Goal: Task Accomplishment & Management: Complete application form

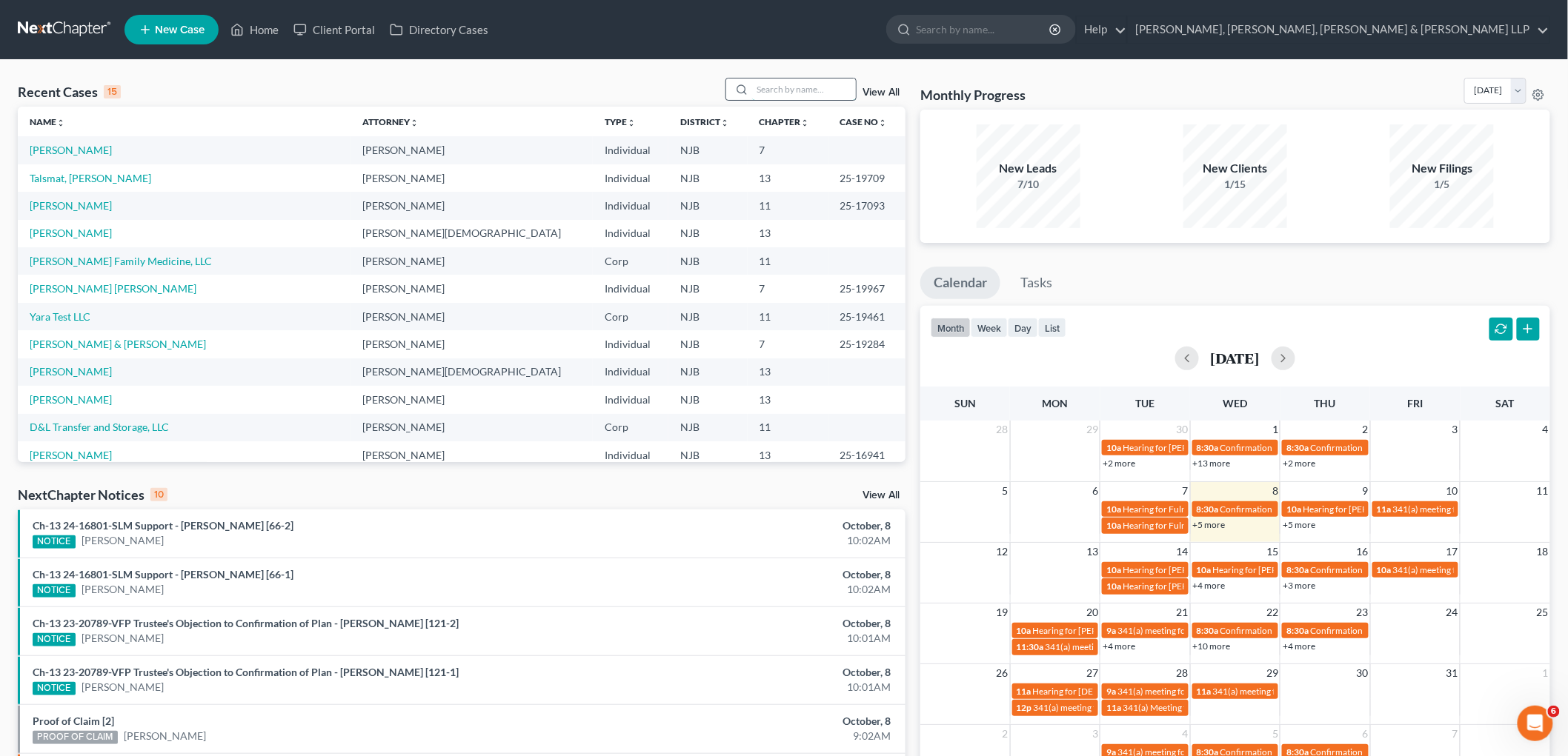
click at [784, 86] on input "search" at bounding box center [804, 90] width 104 height 21
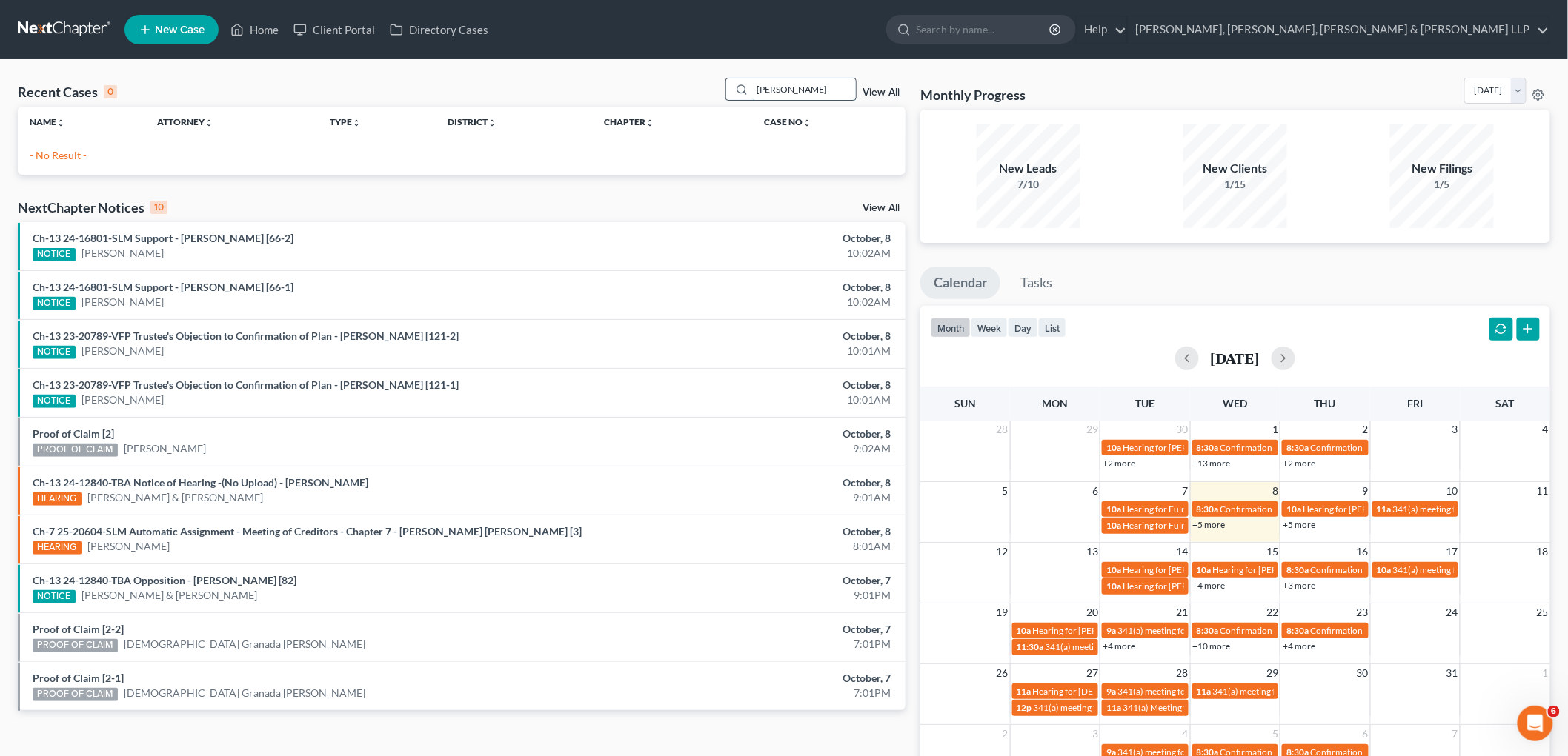
drag, startPoint x: 803, startPoint y: 91, endPoint x: 734, endPoint y: 82, distance: 69.6
click at [734, 82] on div "[PERSON_NAME]" at bounding box center [790, 90] width 131 height 23
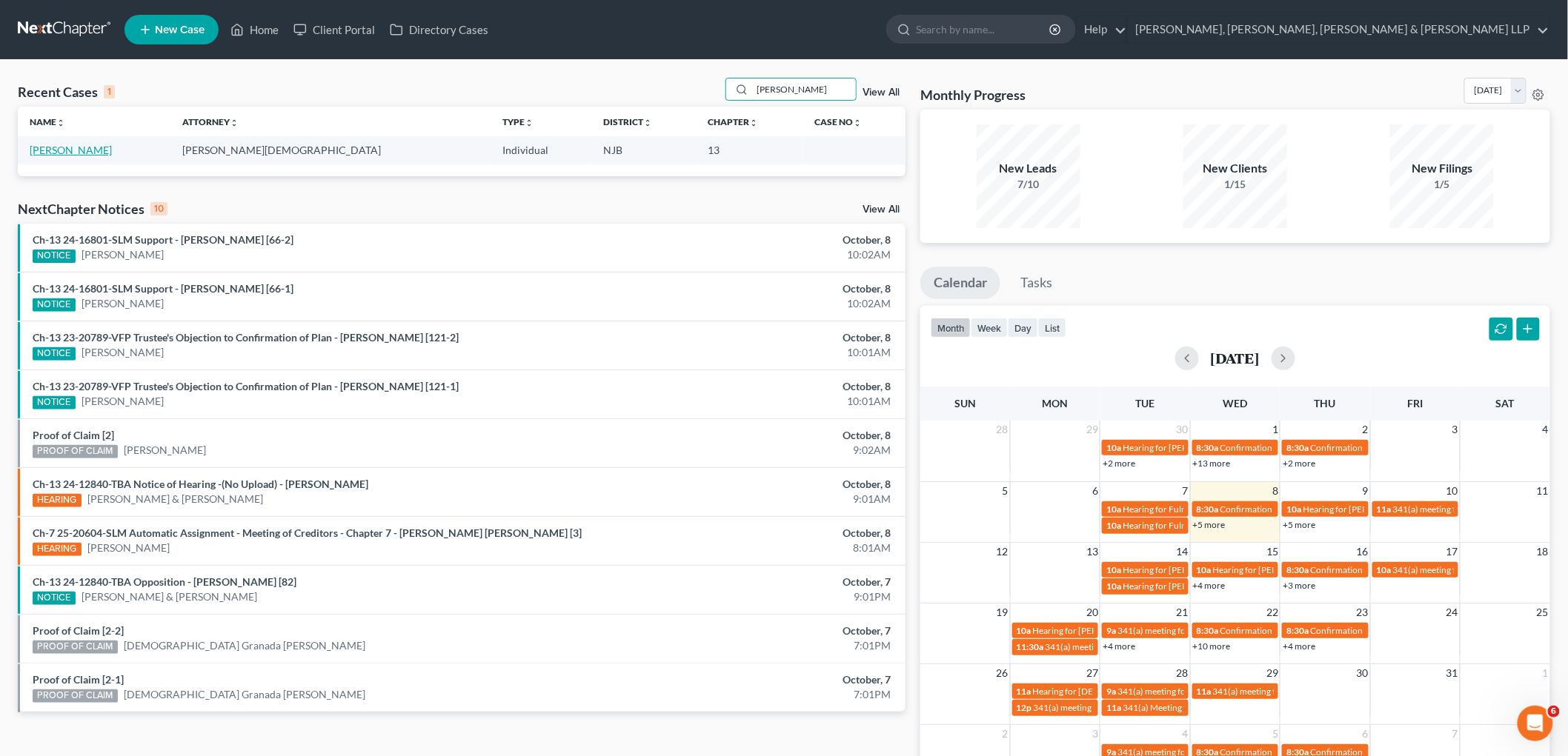
type input "[PERSON_NAME]"
drag, startPoint x: 90, startPoint y: 152, endPoint x: 112, endPoint y: 151, distance: 22.0
click at [90, 151] on link "[PERSON_NAME]" at bounding box center [70, 150] width 82 height 13
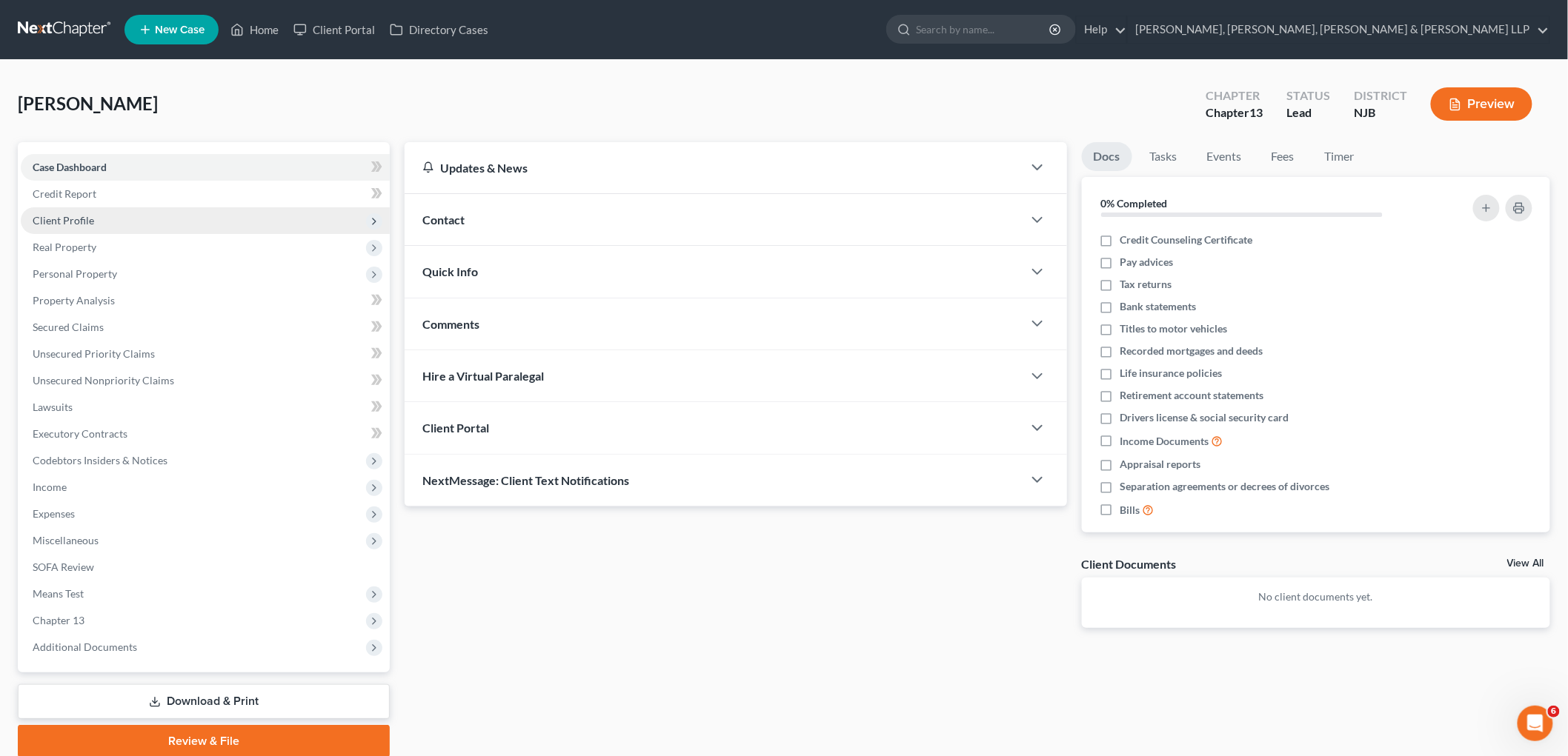
click at [65, 214] on span "Client Profile" at bounding box center [62, 220] width 61 height 13
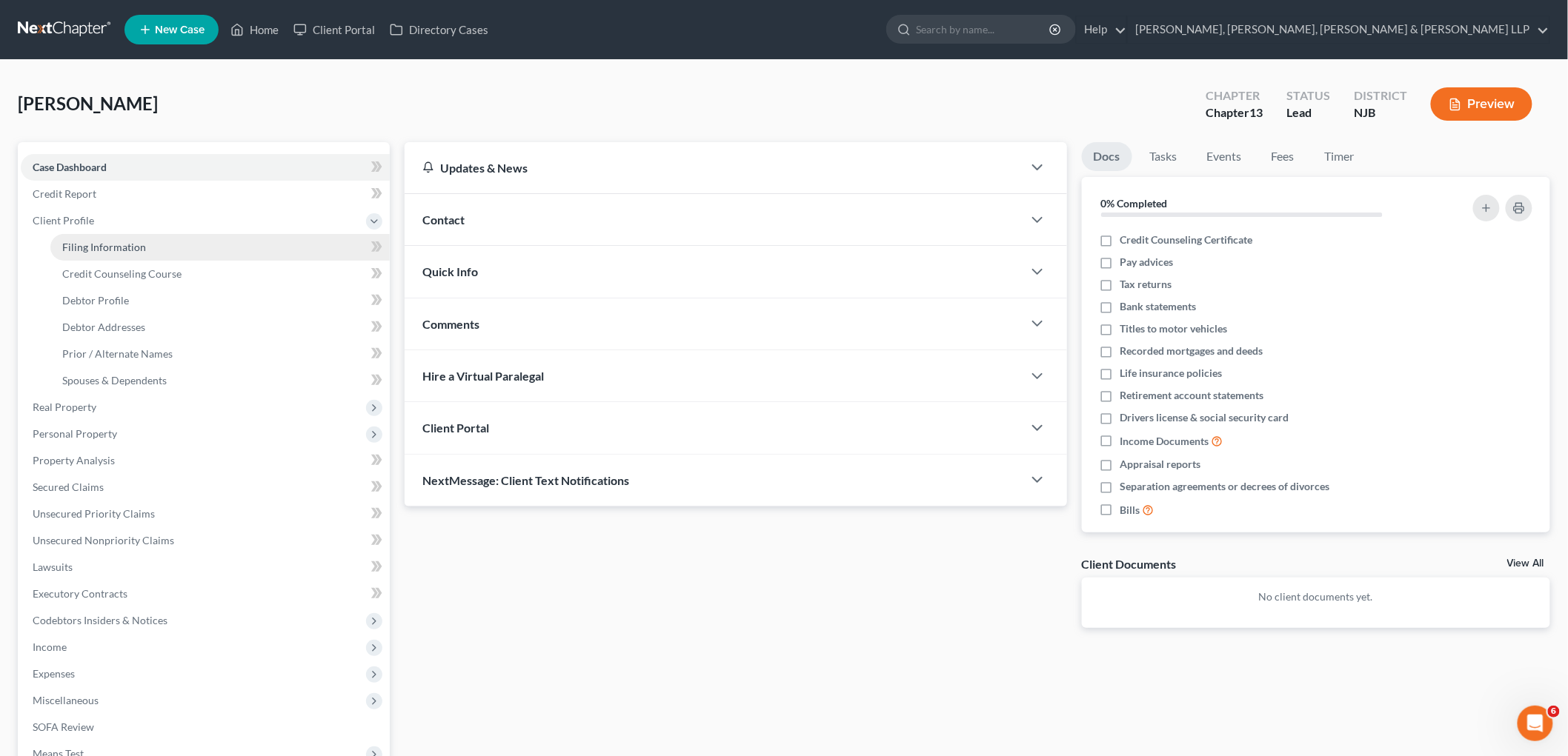
click at [82, 241] on span "Filing Information" at bounding box center [104, 246] width 84 height 13
select select "1"
select select "0"
select select "3"
select select "0"
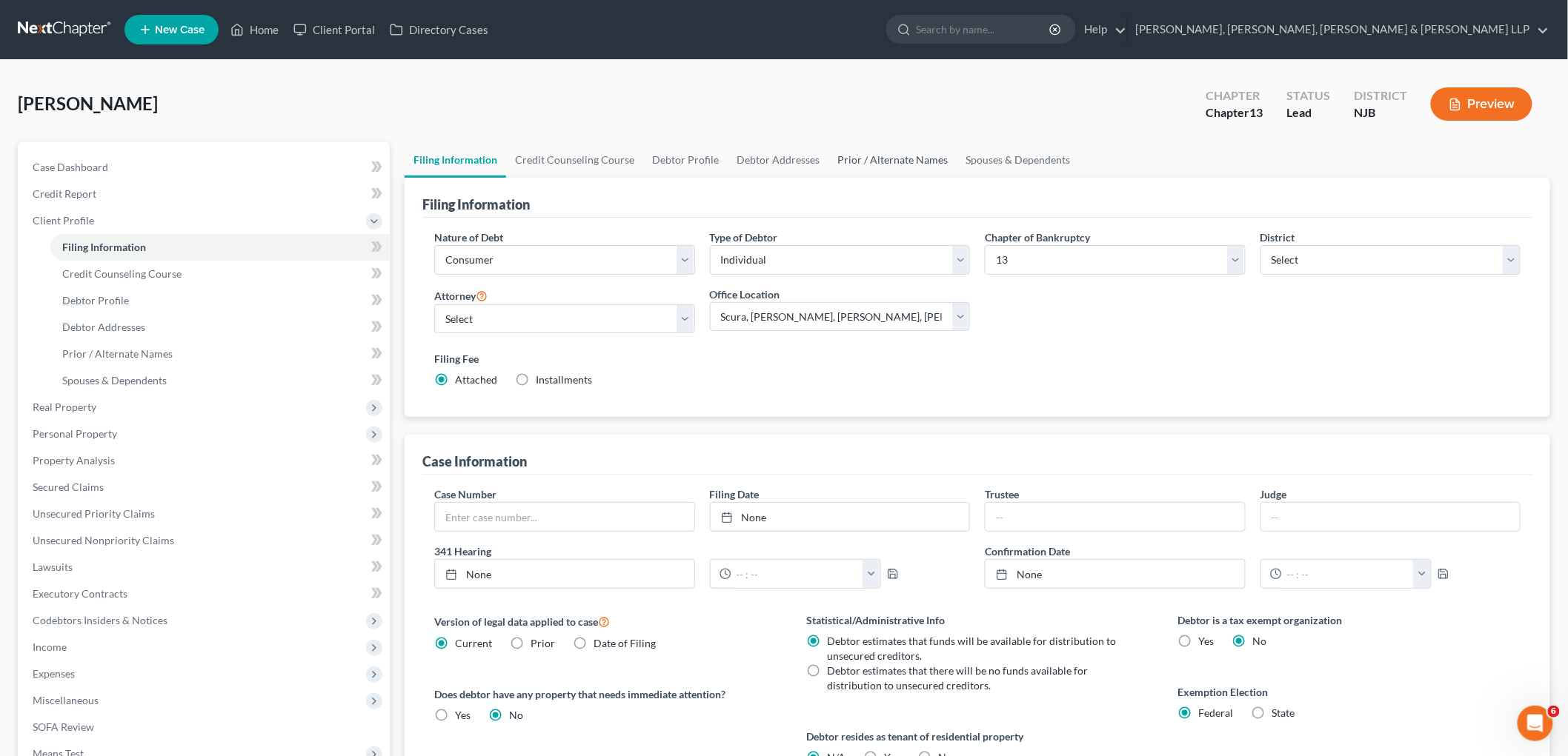
click at [893, 161] on link "Prior / Alternate Names" at bounding box center [893, 160] width 128 height 36
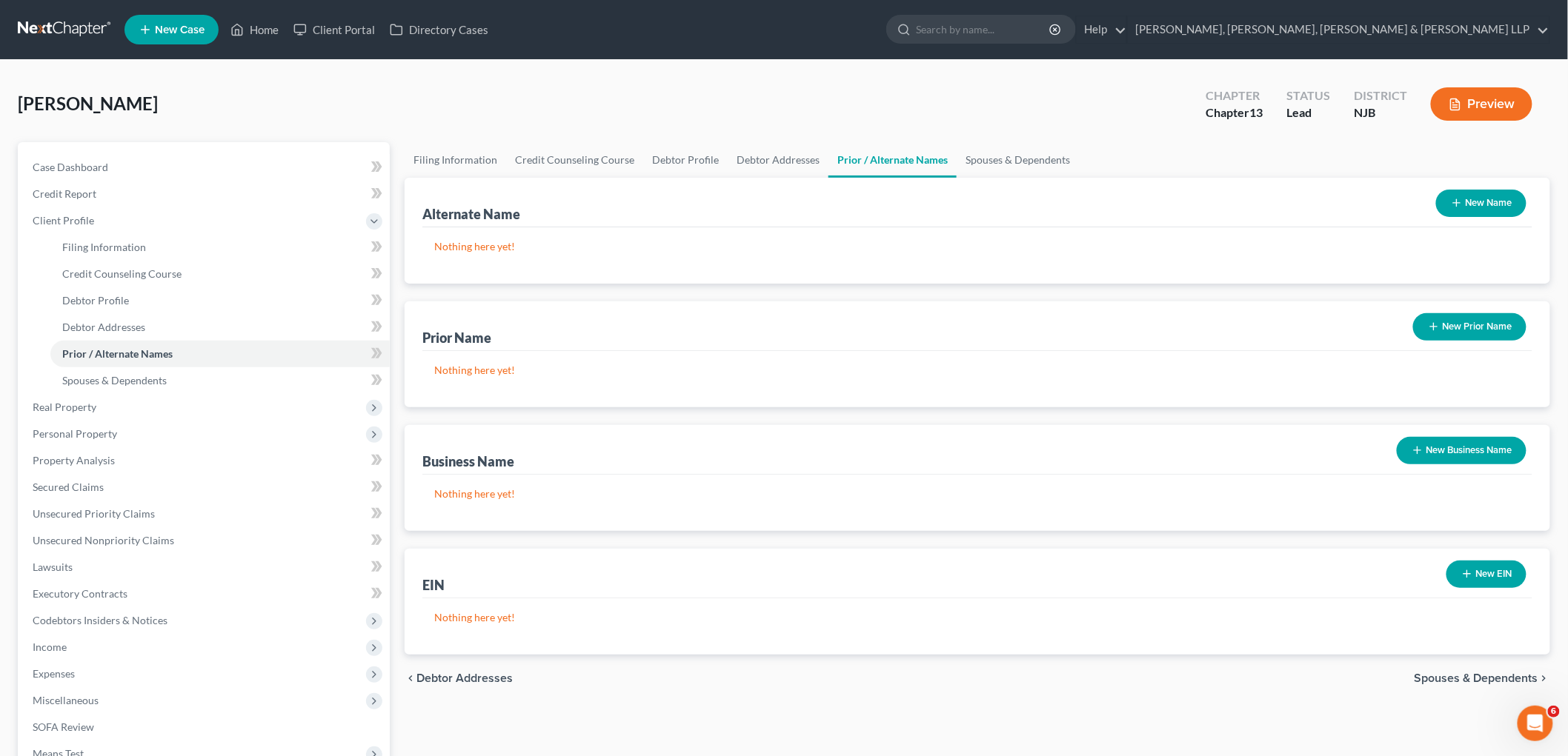
click at [1486, 201] on button "New Name" at bounding box center [1480, 203] width 91 height 27
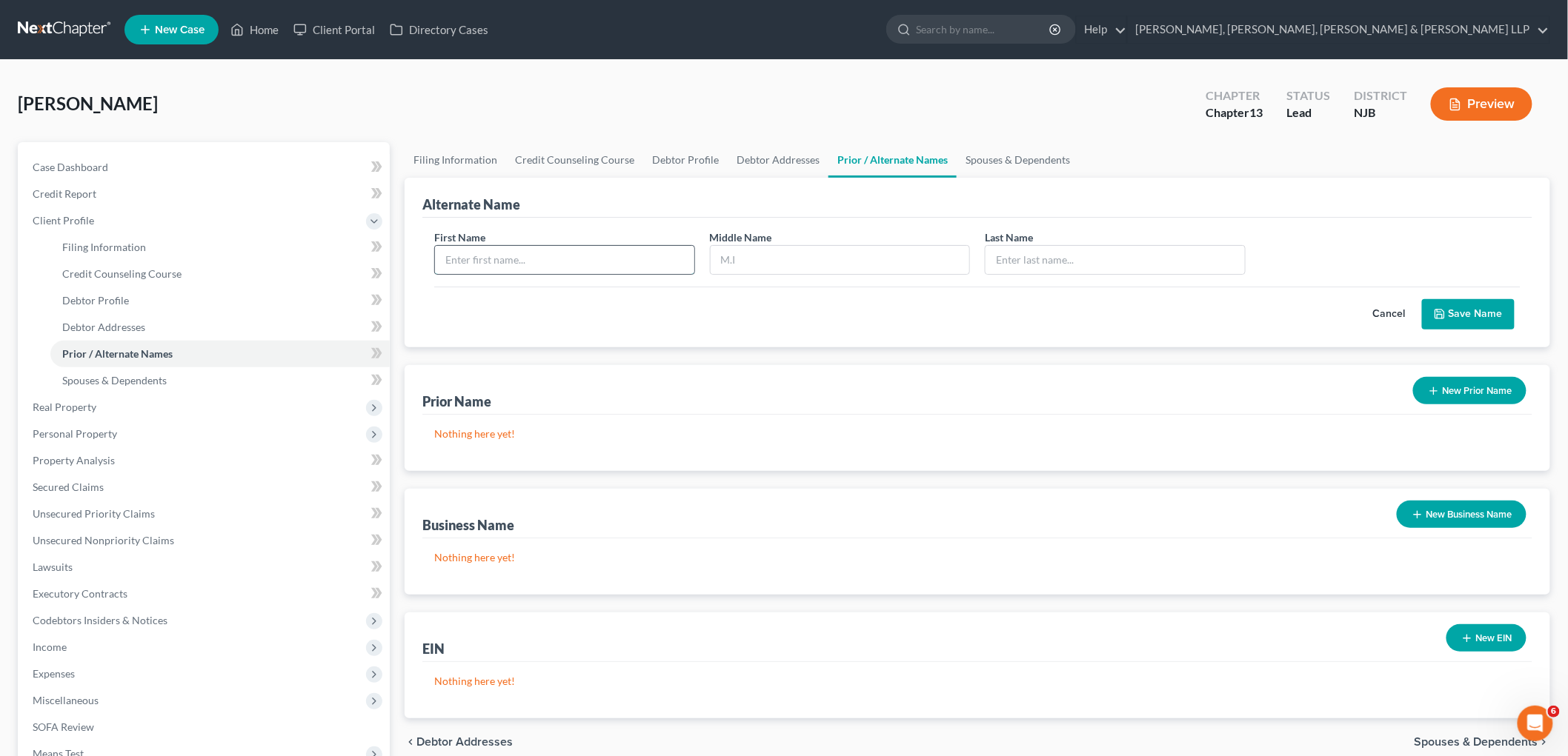
click at [543, 257] on input "text" at bounding box center [565, 260] width 259 height 28
type input "[PERSON_NAME]"
type input "Guayacundo [PERSON_NAME]"
click at [1484, 309] on button "Save Name" at bounding box center [1468, 315] width 92 height 31
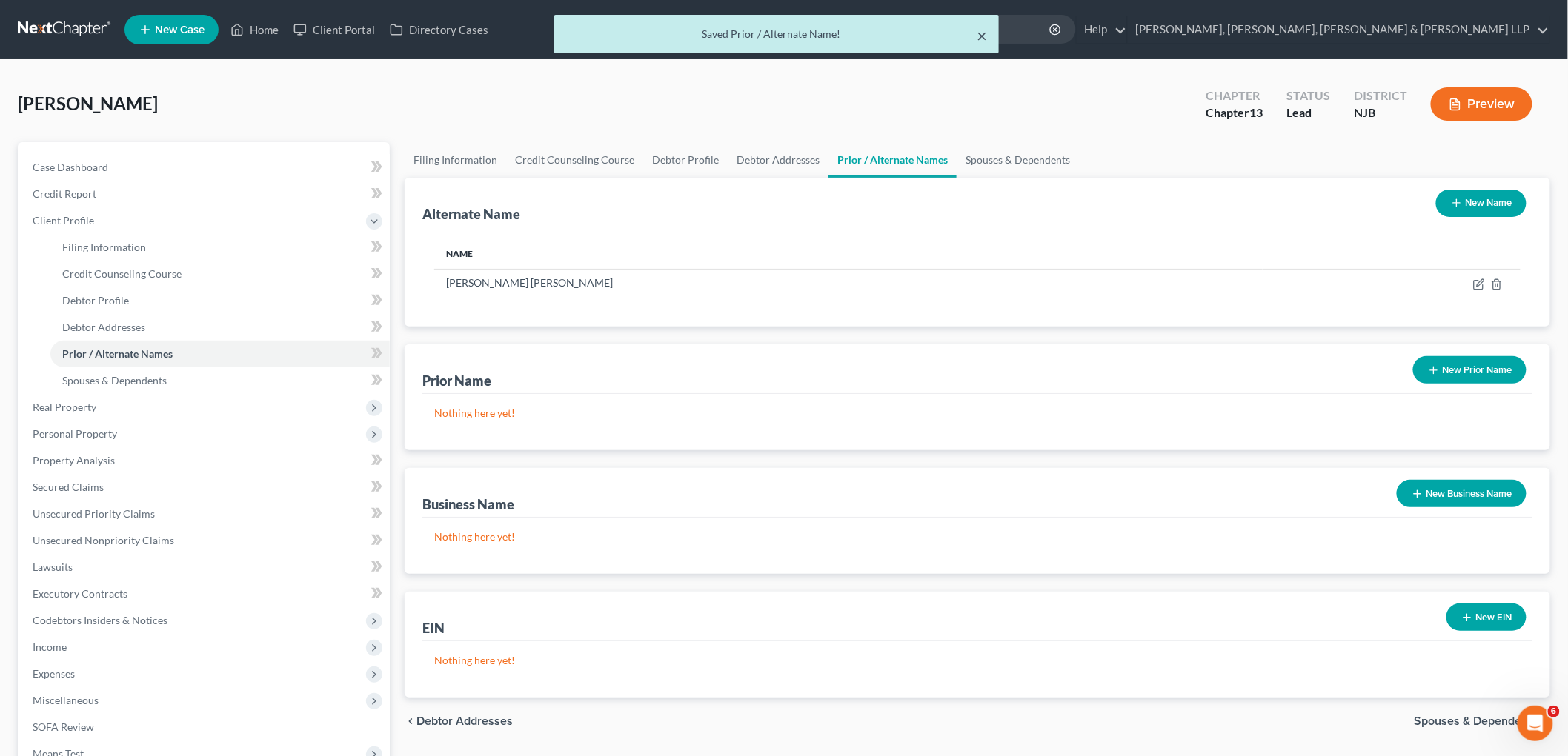
click at [982, 38] on button "×" at bounding box center [981, 35] width 11 height 18
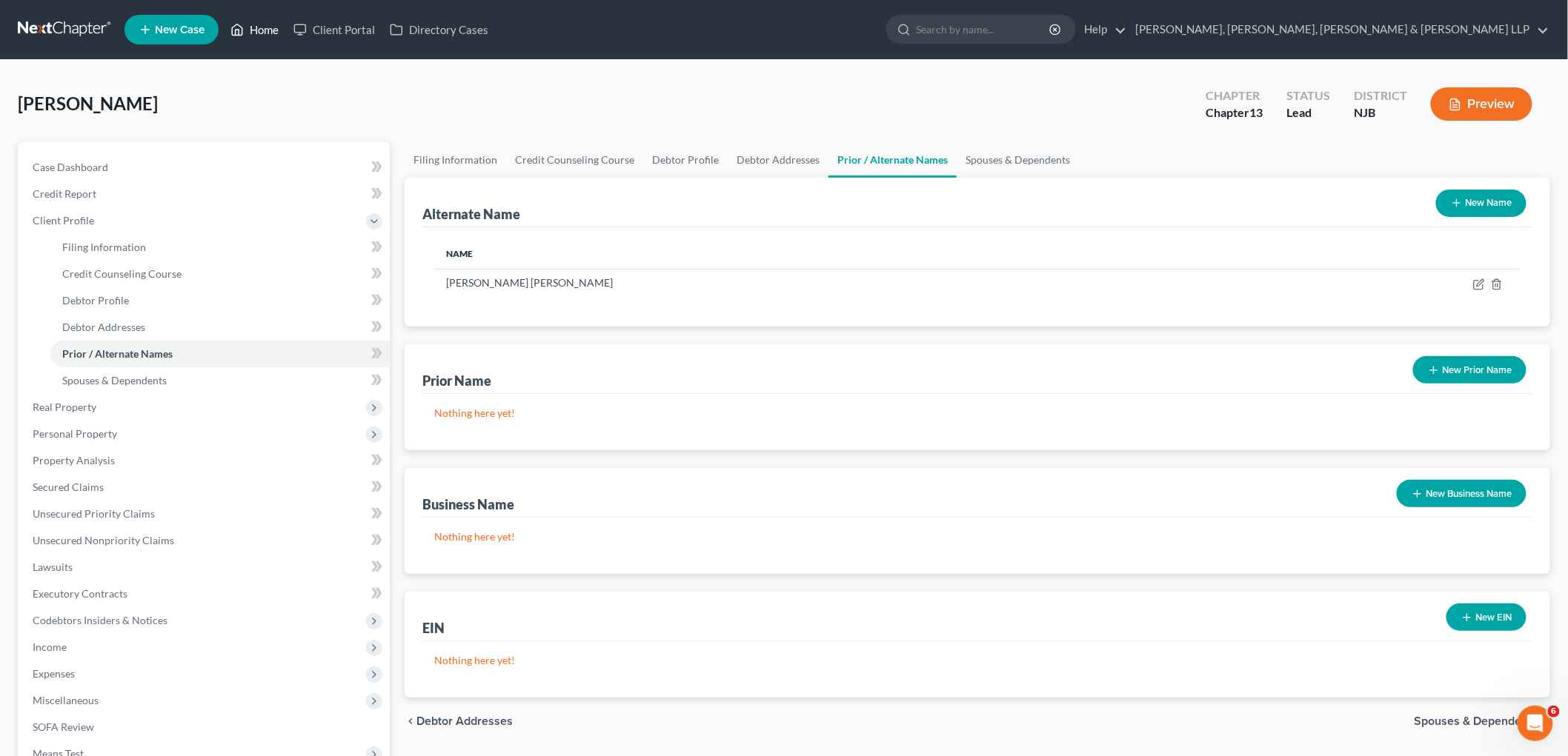
click at [267, 26] on link "Home" at bounding box center [254, 29] width 63 height 26
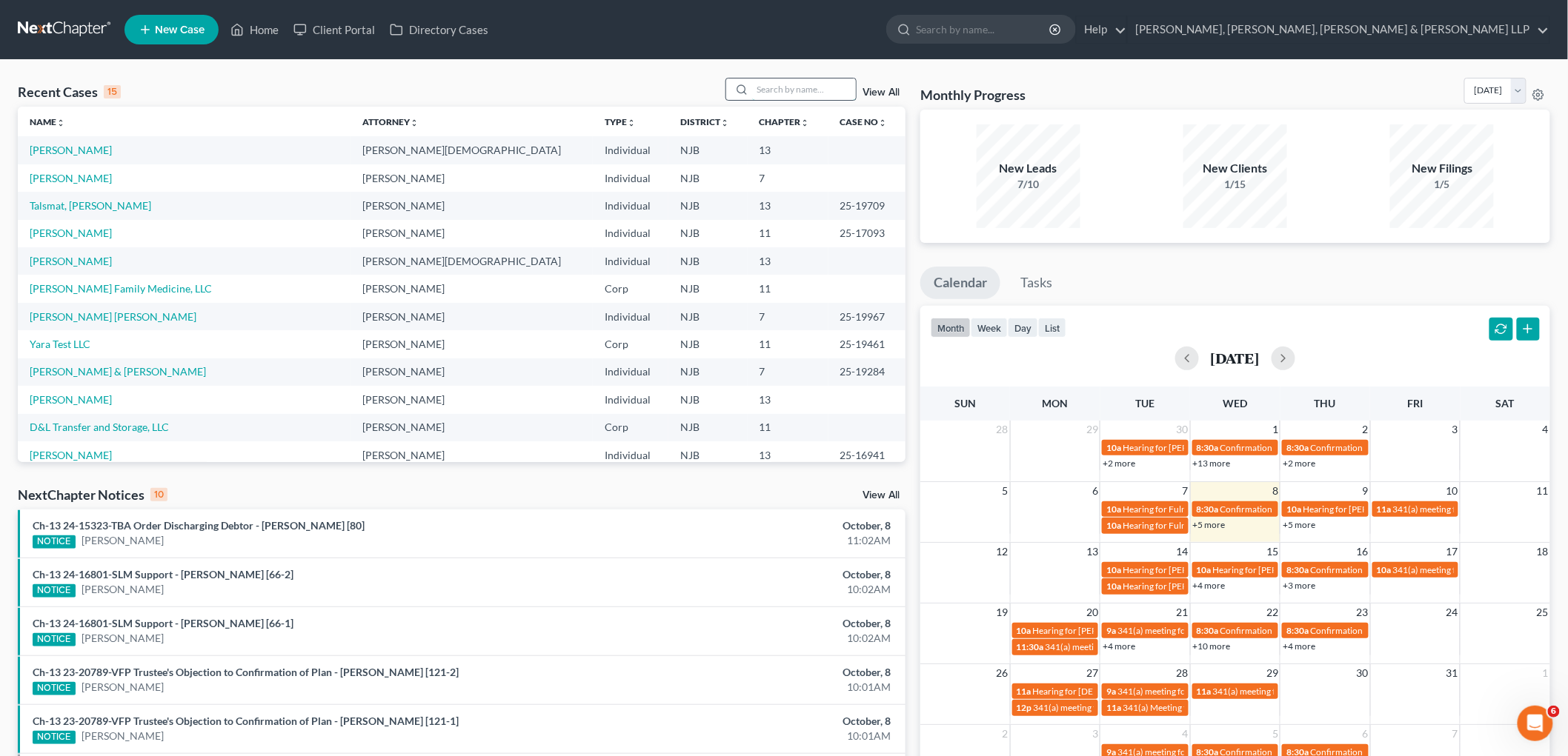
click at [815, 91] on input "search" at bounding box center [804, 90] width 104 height 21
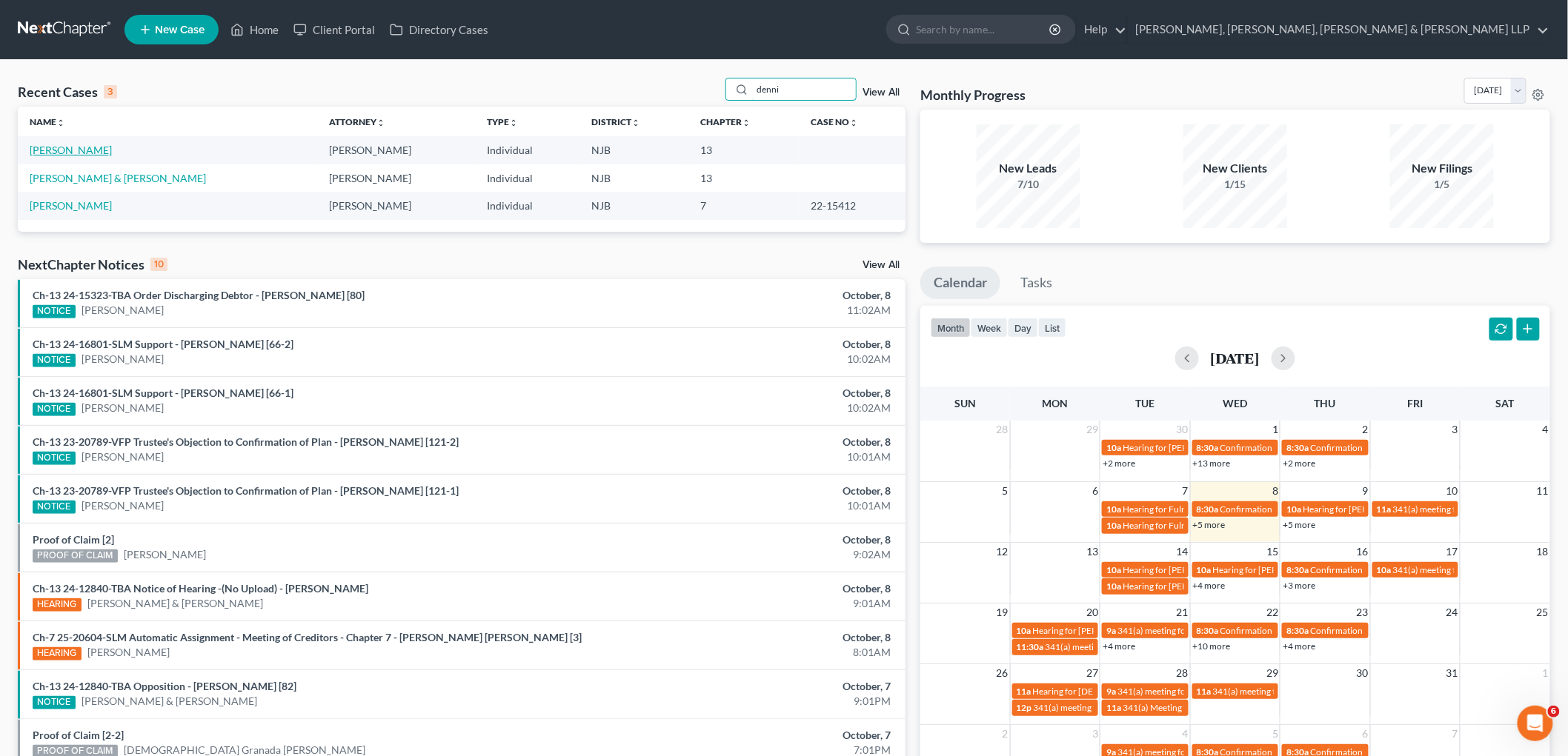
type input "denni"
click at [91, 145] on link "[PERSON_NAME]" at bounding box center [70, 150] width 82 height 13
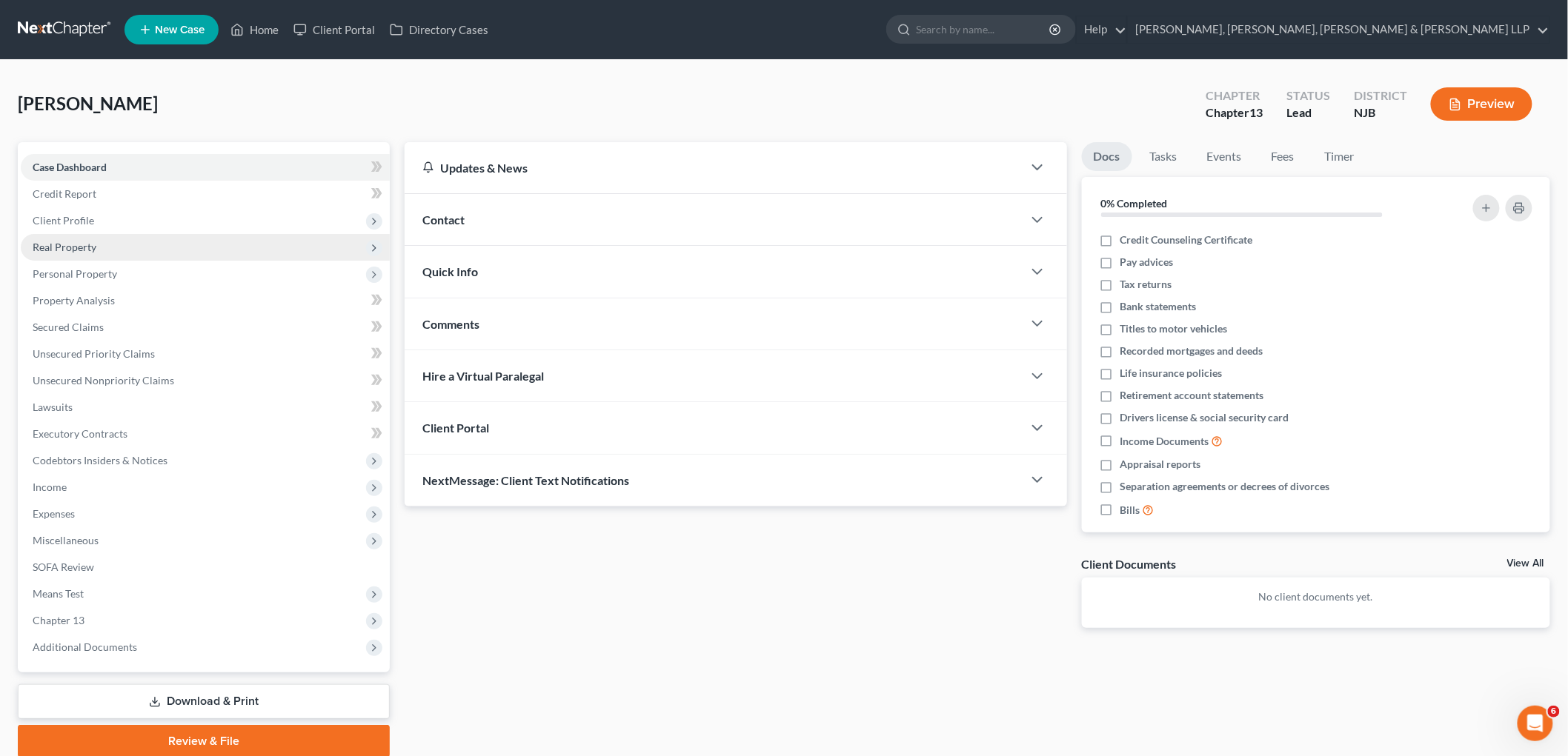
click at [70, 246] on span "Real Property" at bounding box center [63, 246] width 63 height 13
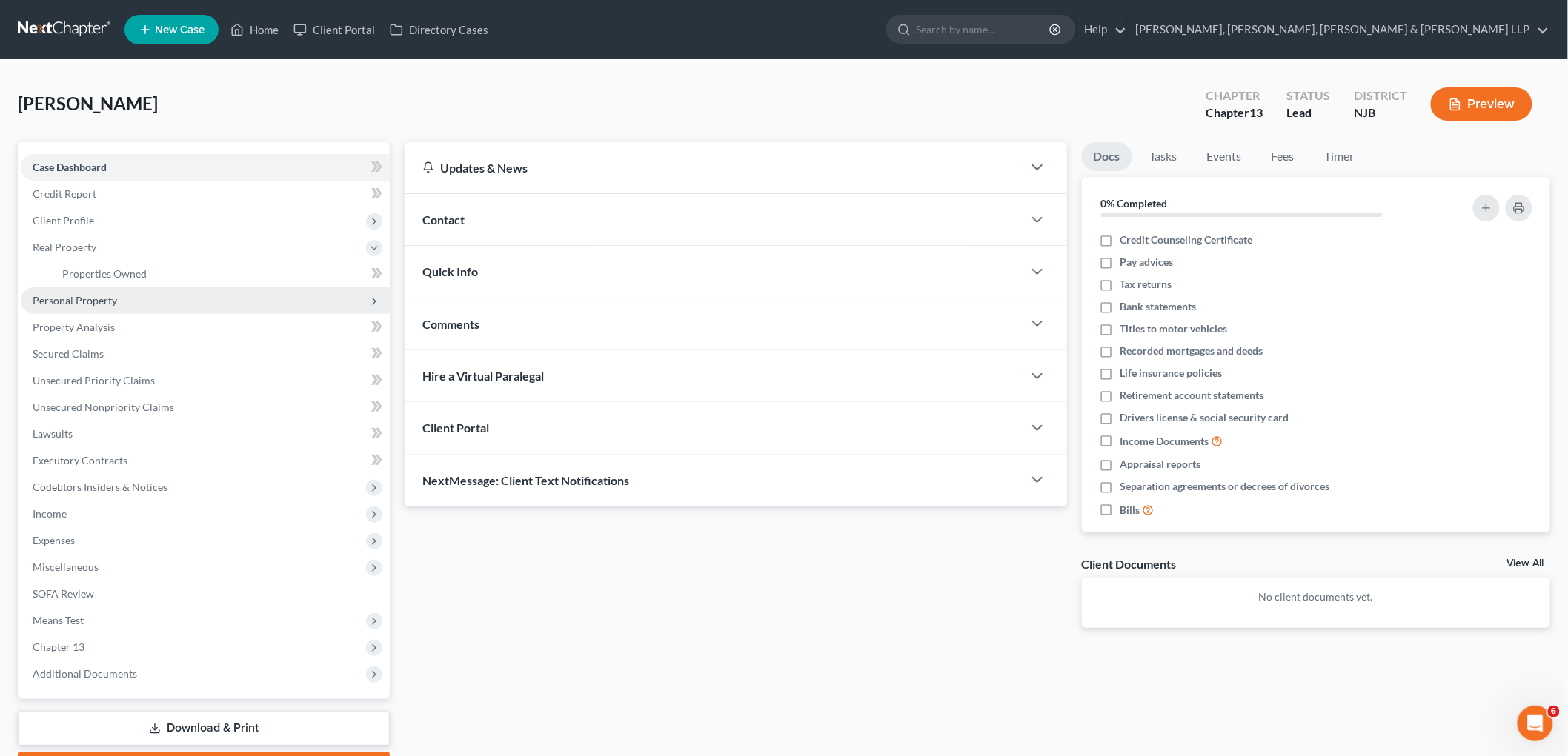
click at [76, 291] on span "Personal Property" at bounding box center [204, 300] width 369 height 26
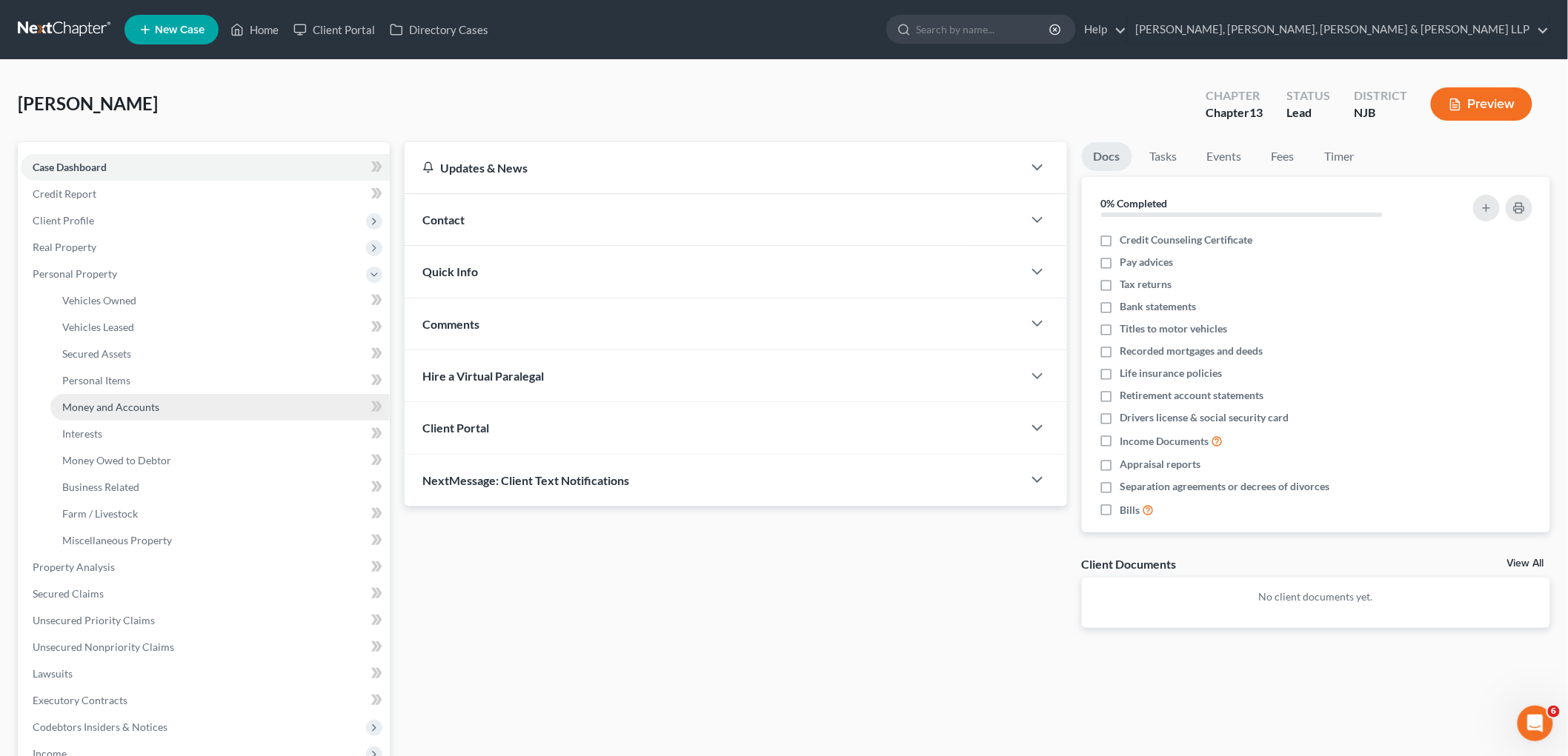
click at [125, 401] on span "Money and Accounts" at bounding box center [111, 407] width 97 height 13
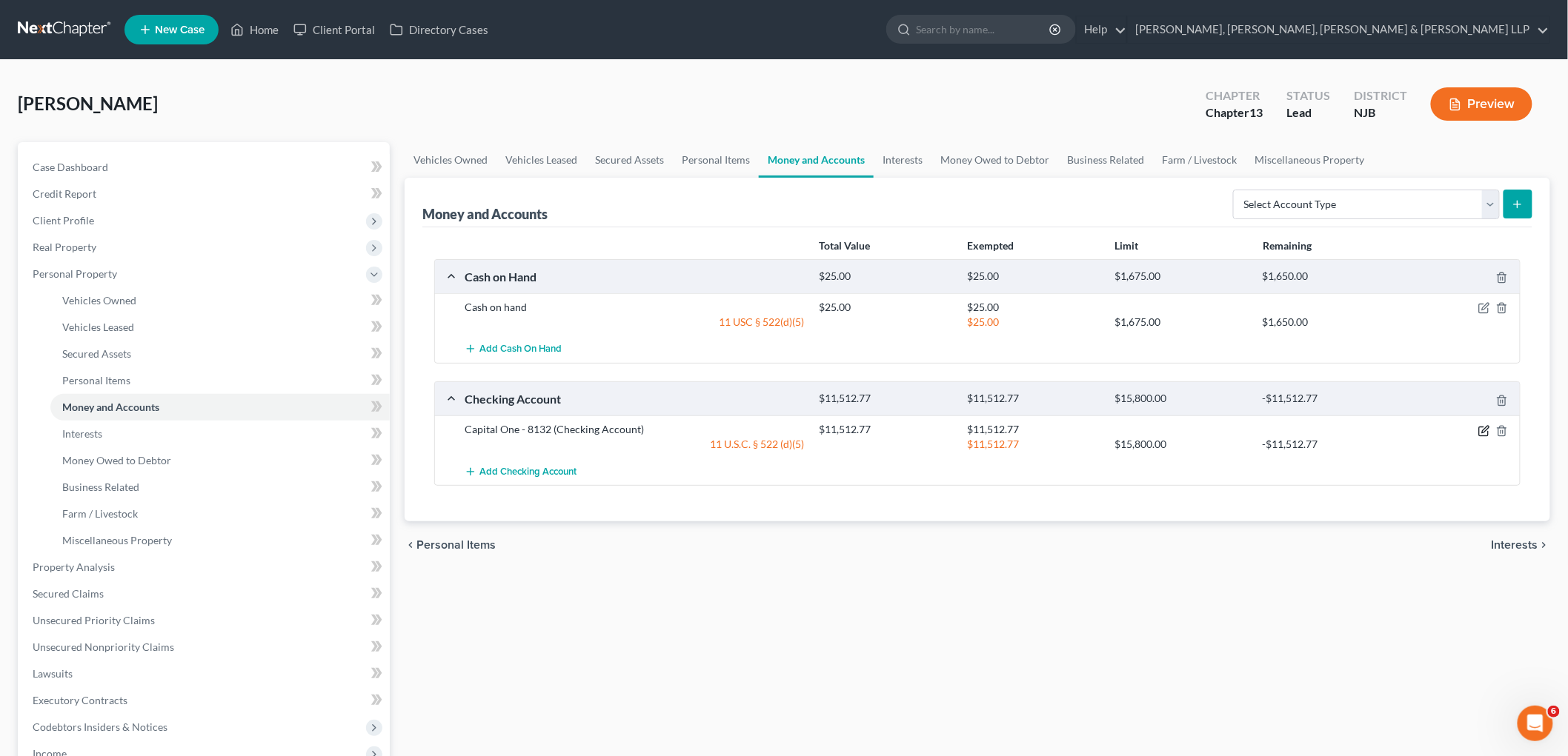
click at [1483, 430] on icon "button" at bounding box center [1484, 429] width 7 height 7
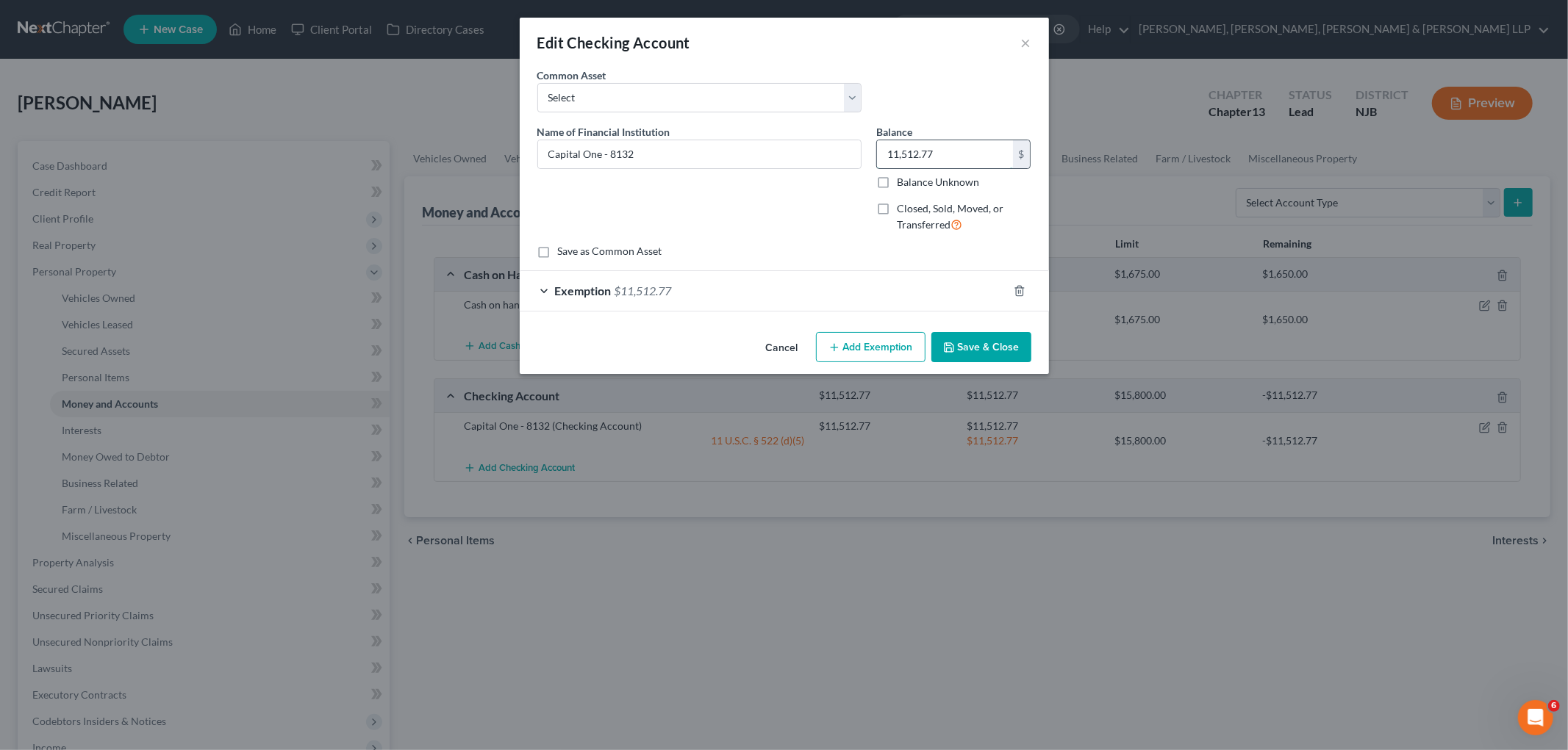
click at [951, 152] on input "11,512.77" at bounding box center [944, 153] width 136 height 28
type input "17,419.16"
click at [1002, 348] on button "Save & Close" at bounding box center [981, 347] width 100 height 31
